Goal: Information Seeking & Learning: Learn about a topic

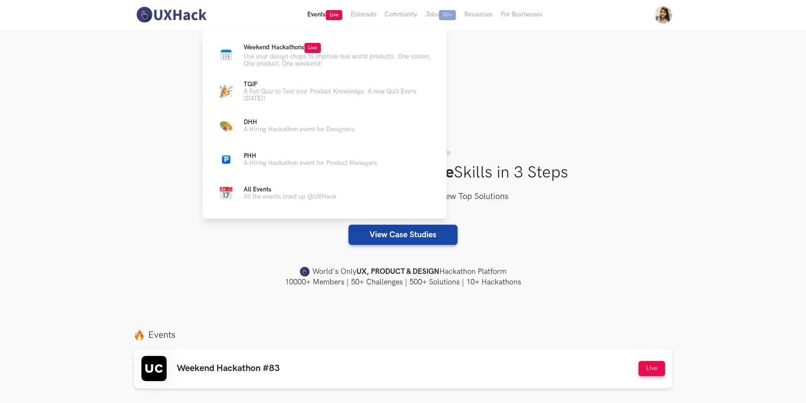
click at [325, 21] on button "Events Live" at bounding box center [324, 14] width 43 height 29
click at [318, 16] on button "Events Live" at bounding box center [324, 14] width 43 height 29
click at [287, 47] on span "Weekend Hackathons Live" at bounding box center [282, 47] width 77 height 7
click at [316, 48] on span "Live" at bounding box center [312, 48] width 16 height 10
click at [329, 48] on p "Weekend Hackathons Live" at bounding box center [338, 48] width 189 height 10
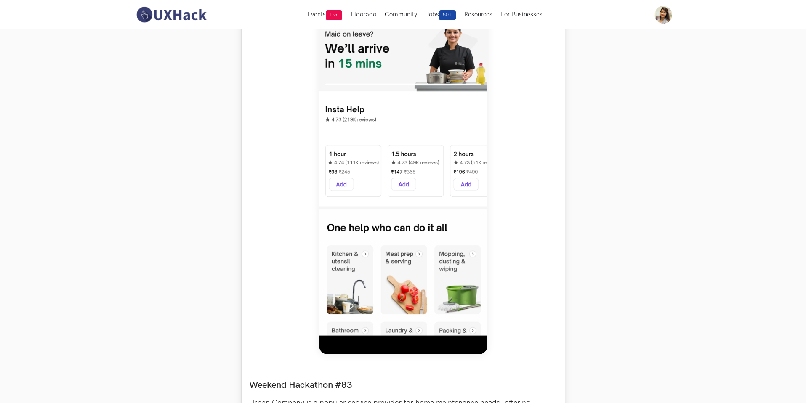
scroll to position [561, 0]
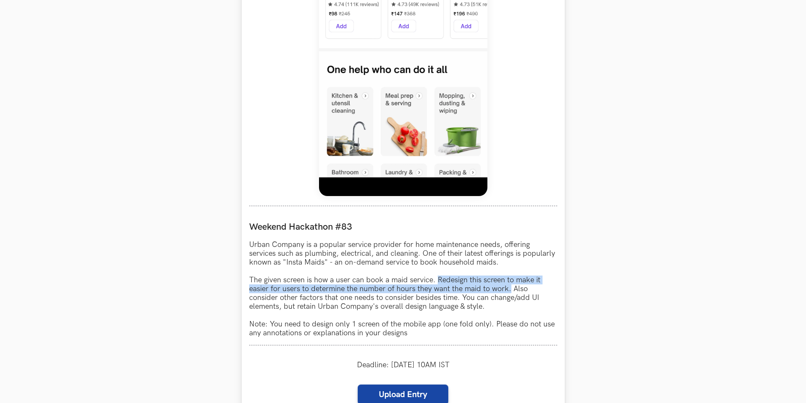
drag, startPoint x: 437, startPoint y: 280, endPoint x: 508, endPoint y: 290, distance: 71.9
click at [509, 290] on p "Urban Company is a popular service provider for home maintenance needs, offerin…" at bounding box center [403, 288] width 308 height 97
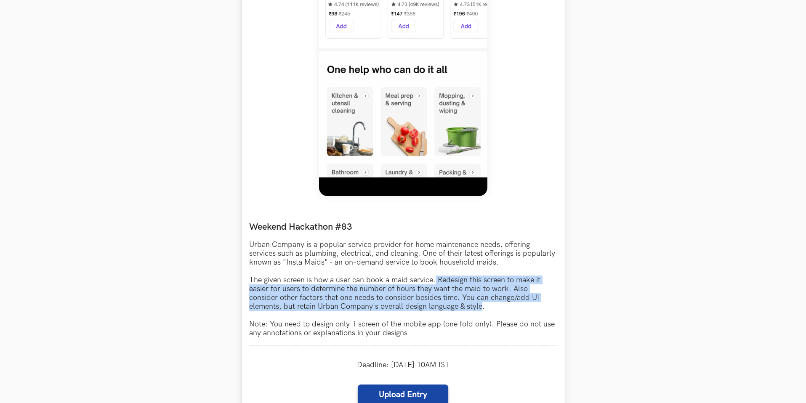
drag, startPoint x: 483, startPoint y: 308, endPoint x: 436, endPoint y: 279, distance: 55.9
click at [436, 279] on p "Urban Company is a popular service provider for home maintenance needs, offerin…" at bounding box center [403, 288] width 308 height 97
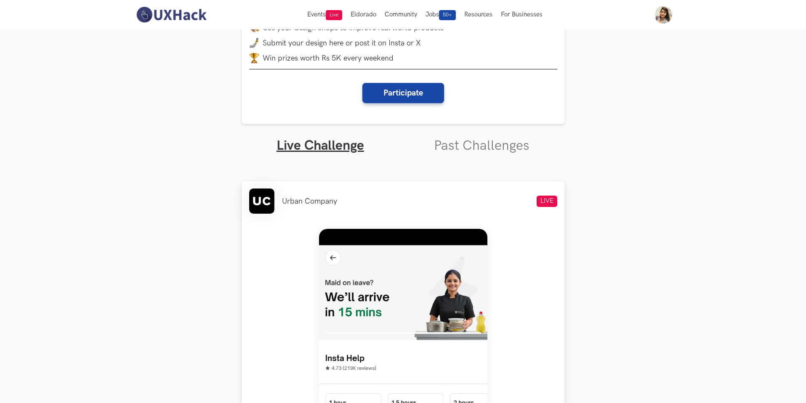
scroll to position [153, 0]
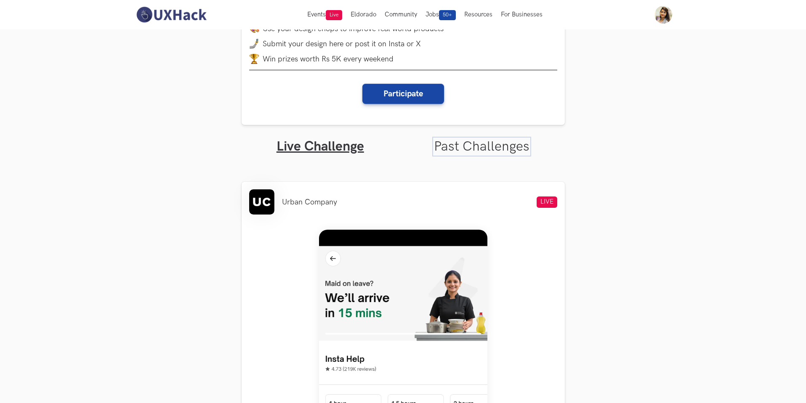
click at [450, 149] on link "Past Challenges" at bounding box center [482, 146] width 96 height 16
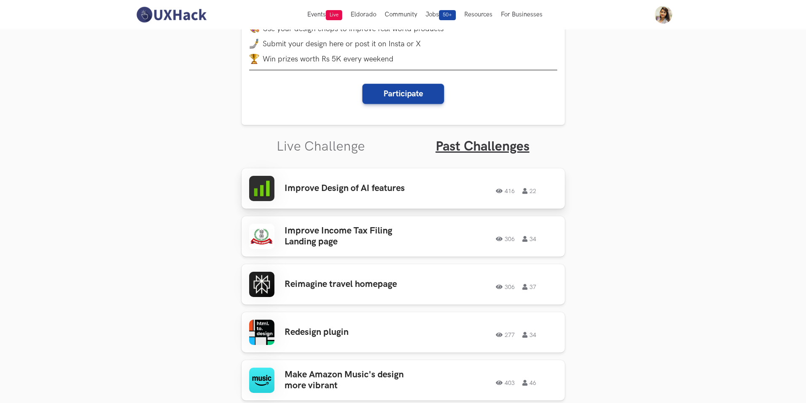
click at [383, 188] on h3 "Improve Design of AI features" at bounding box center [349, 188] width 131 height 11
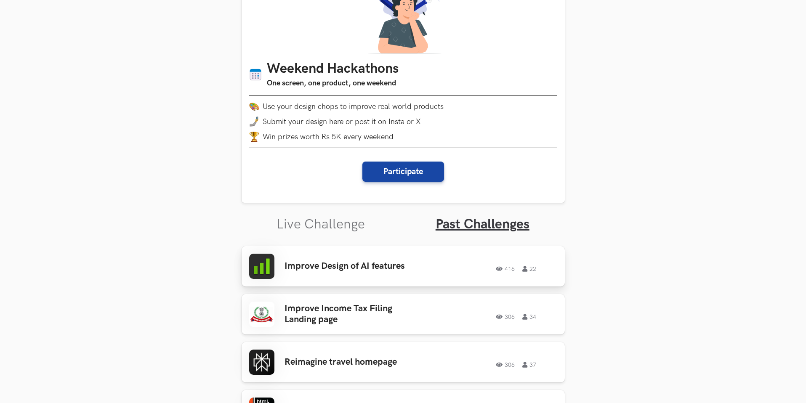
scroll to position [254, 0]
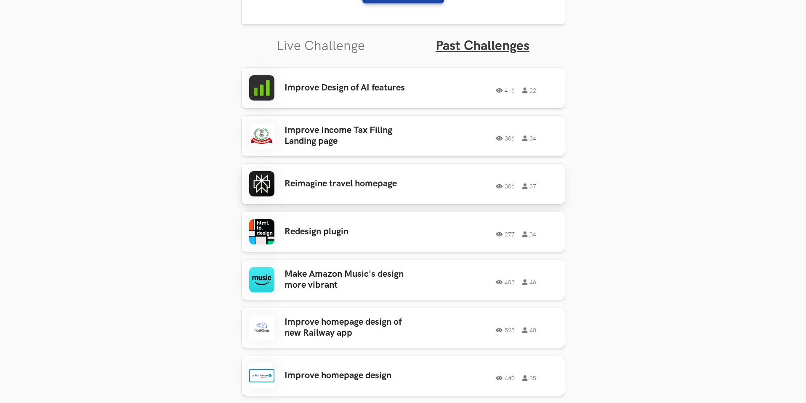
click at [324, 184] on h3 "Reimagine travel homepage" at bounding box center [349, 183] width 131 height 11
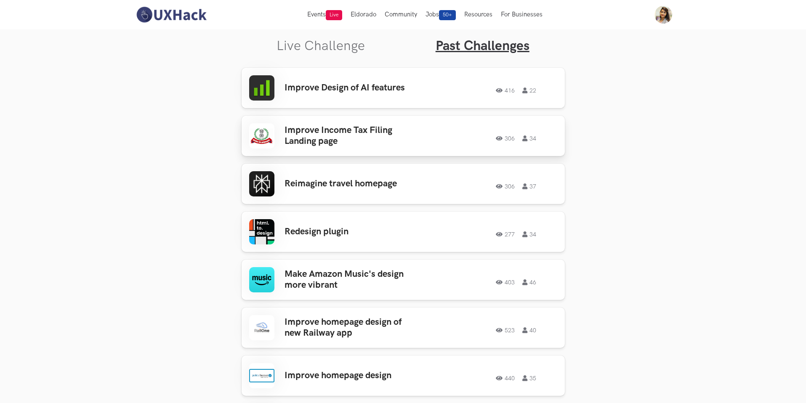
scroll to position [0, 0]
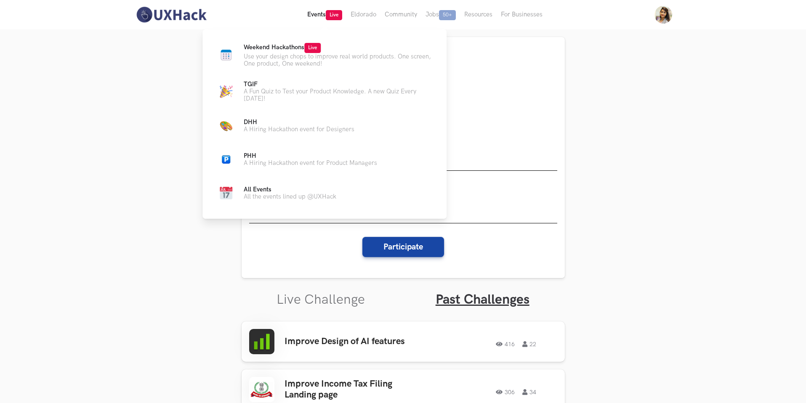
click at [336, 16] on span "Live" at bounding box center [334, 15] width 16 height 10
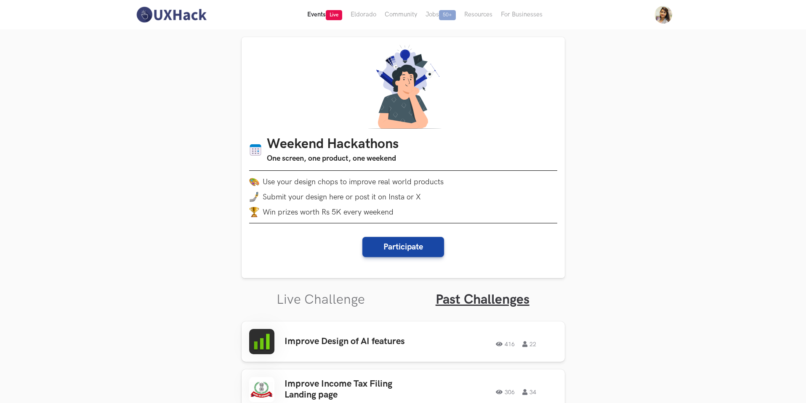
click at [331, 16] on span "Live" at bounding box center [334, 15] width 16 height 10
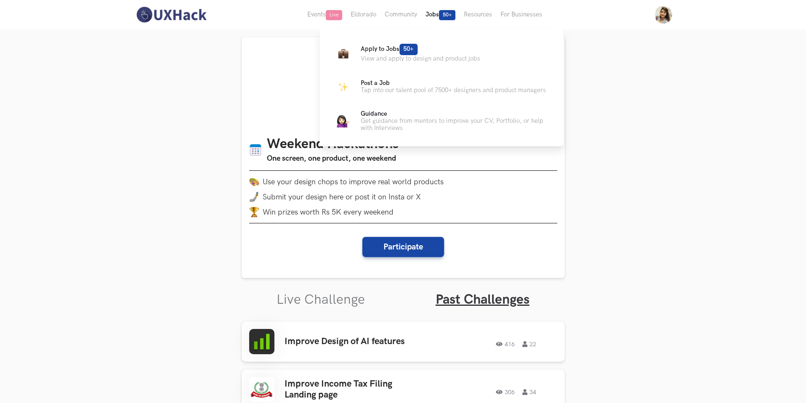
click at [446, 19] on span "50+" at bounding box center [447, 15] width 16 height 10
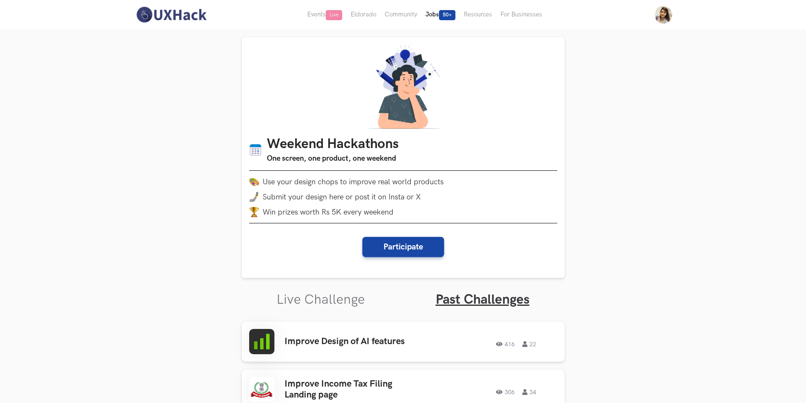
click at [437, 14] on button "Jobs 50+" at bounding box center [440, 14] width 38 height 29
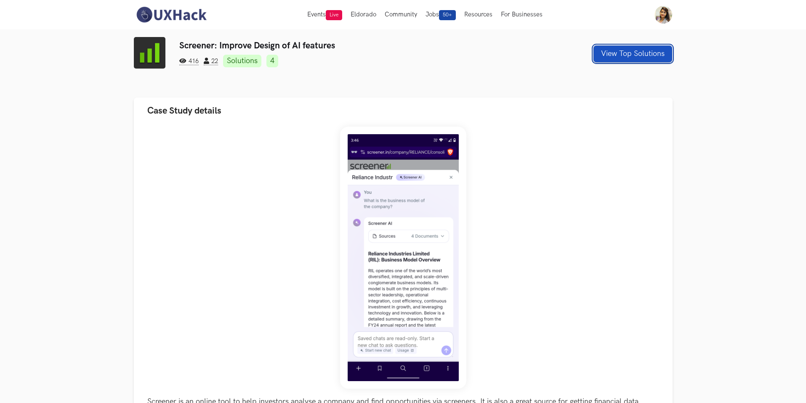
click at [631, 53] on button "View Top Solutions" at bounding box center [632, 53] width 79 height 17
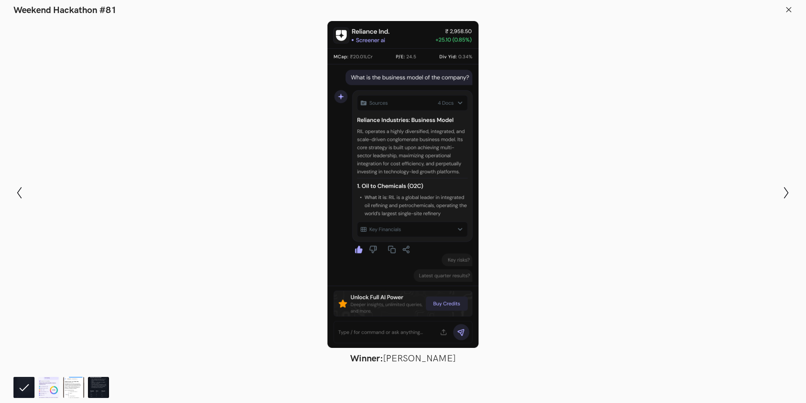
click at [775, 194] on div "Modal Gallery Slideshow Winner: Yuvraj Gupta Runner-up: Archit Jain Honorable M…" at bounding box center [403, 192] width 806 height 353
click at [788, 193] on icon at bounding box center [786, 193] width 5 height 12
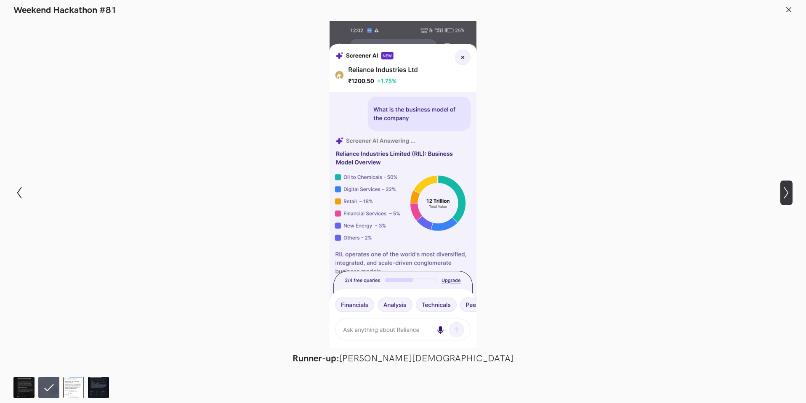
click at [788, 193] on icon at bounding box center [786, 193] width 5 height 12
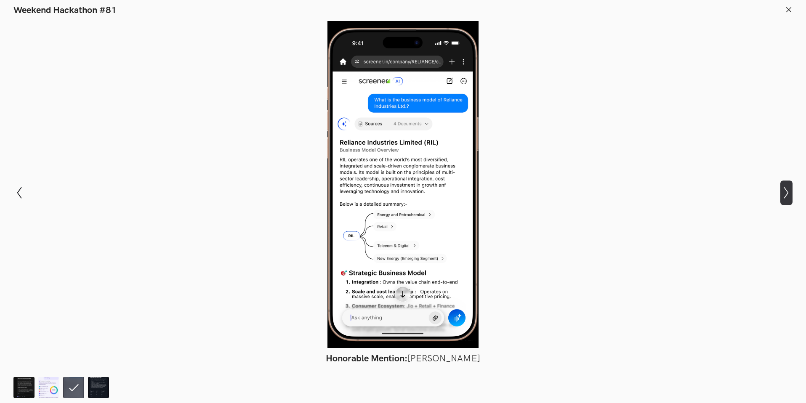
click at [788, 193] on icon at bounding box center [786, 193] width 5 height 12
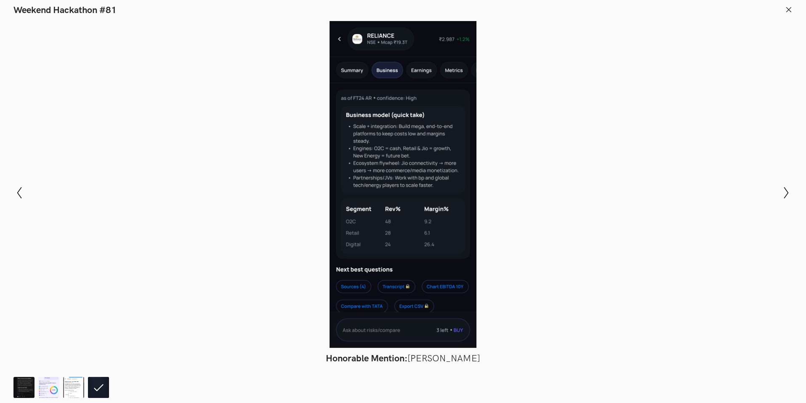
click at [790, 12] on icon at bounding box center [789, 10] width 8 height 8
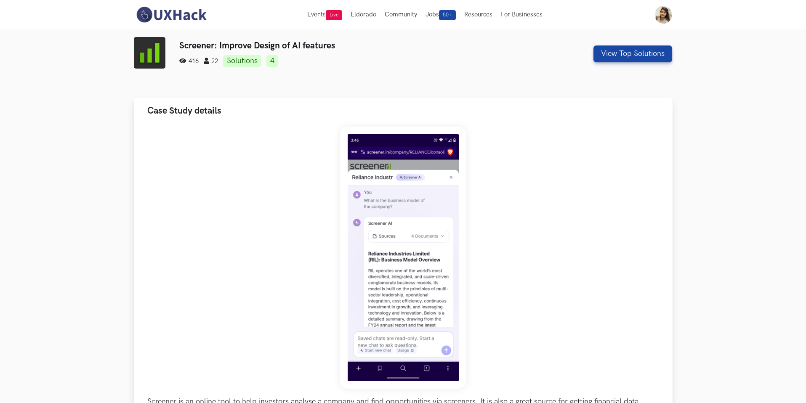
click at [279, 243] on div "Screener is an online tool to help investors analyse a company and find opportu…" at bounding box center [403, 315] width 512 height 376
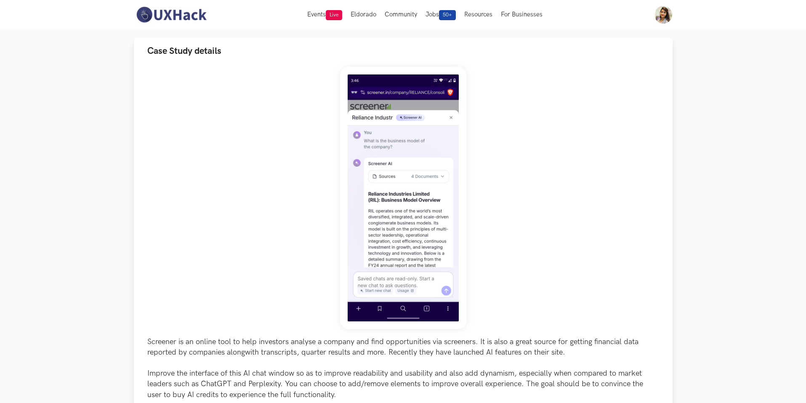
scroll to position [56, 0]
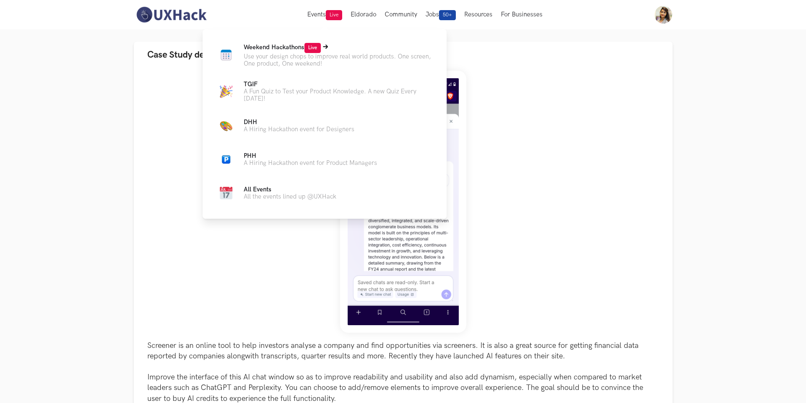
click at [308, 44] on span "Live" at bounding box center [312, 48] width 16 height 10
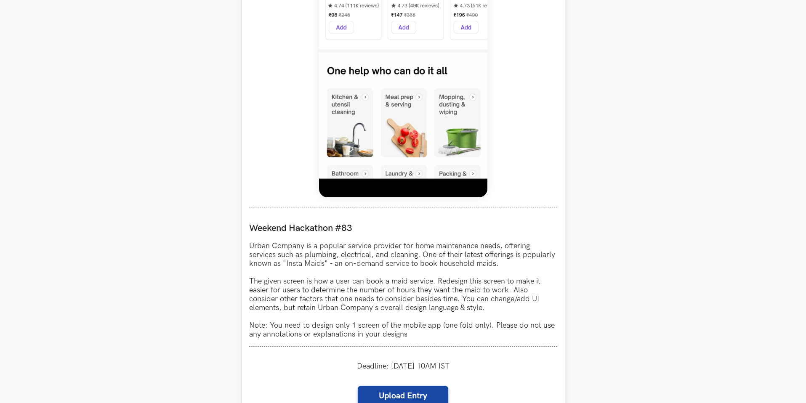
scroll to position [561, 0]
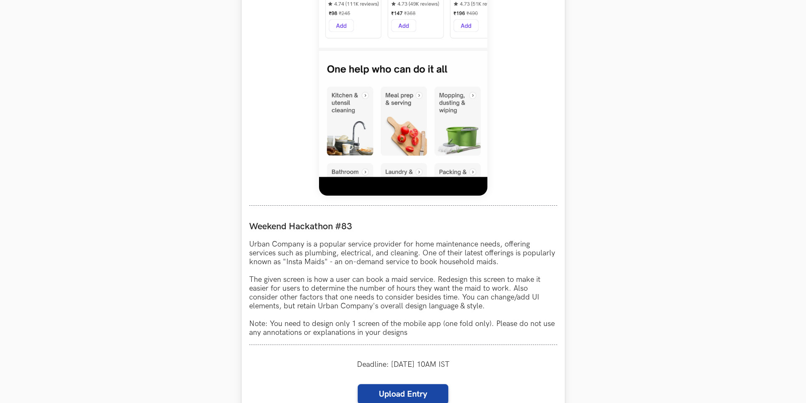
click at [432, 72] on img at bounding box center [403, 9] width 168 height 374
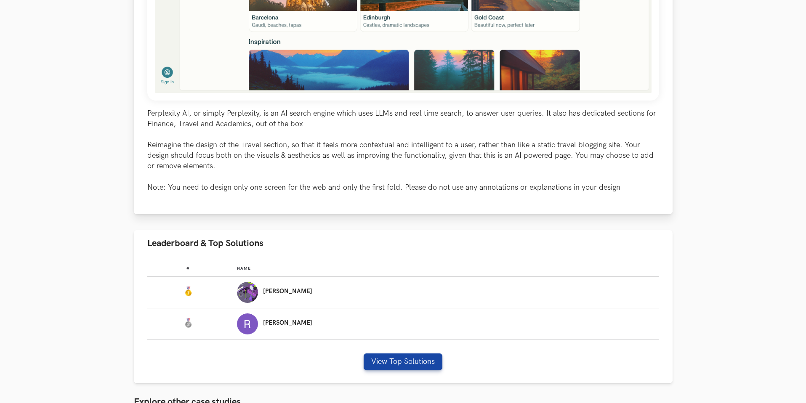
scroll to position [401, 0]
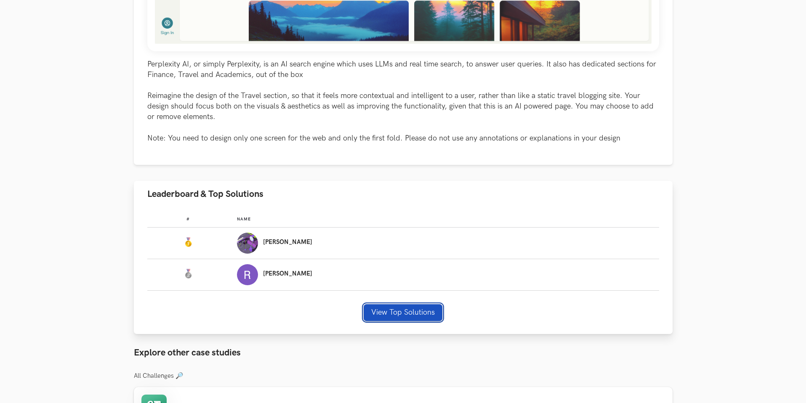
click at [393, 315] on button "View Top Solutions" at bounding box center [403, 312] width 79 height 17
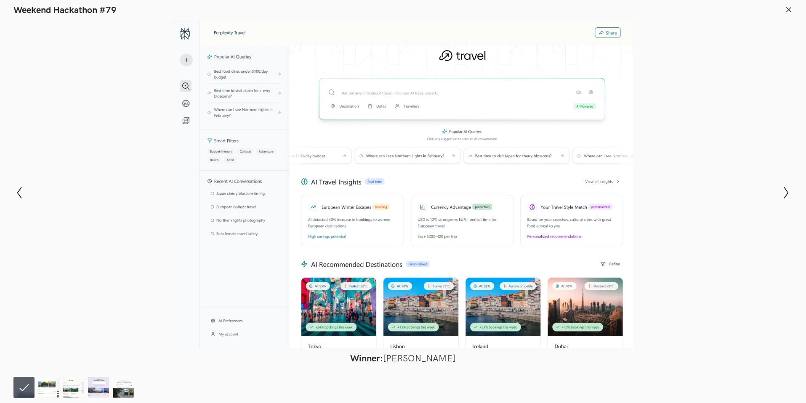
scroll to position [0, 0]
